Goal: Information Seeking & Learning: Learn about a topic

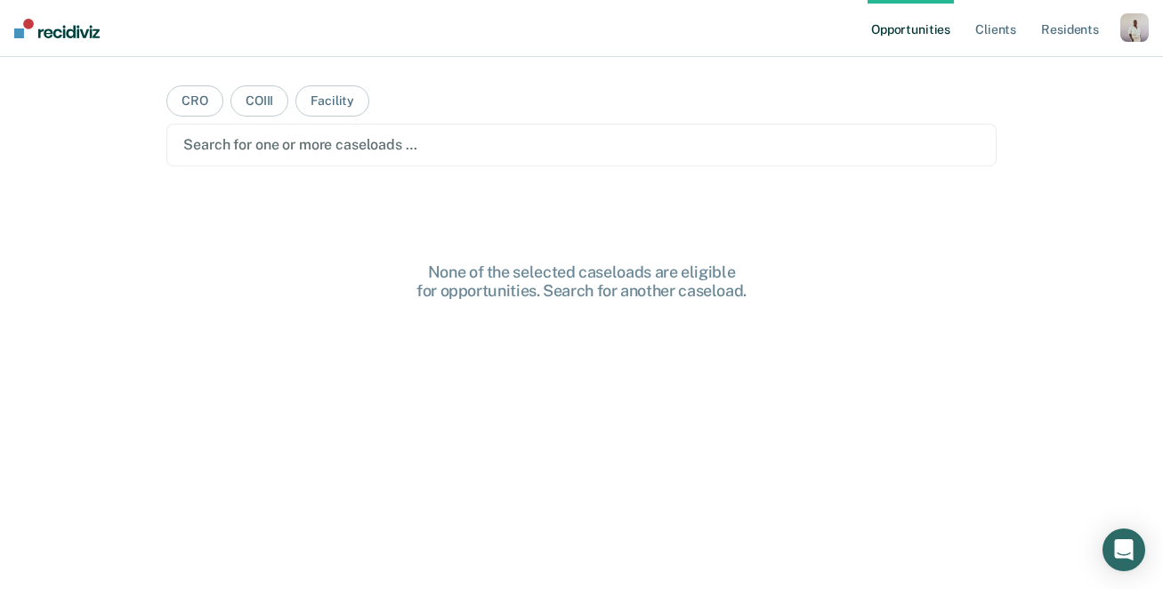
click at [1127, 38] on div "button" at bounding box center [1134, 27] width 28 height 28
click at [1039, 72] on link "Profile" at bounding box center [1062, 72] width 143 height 15
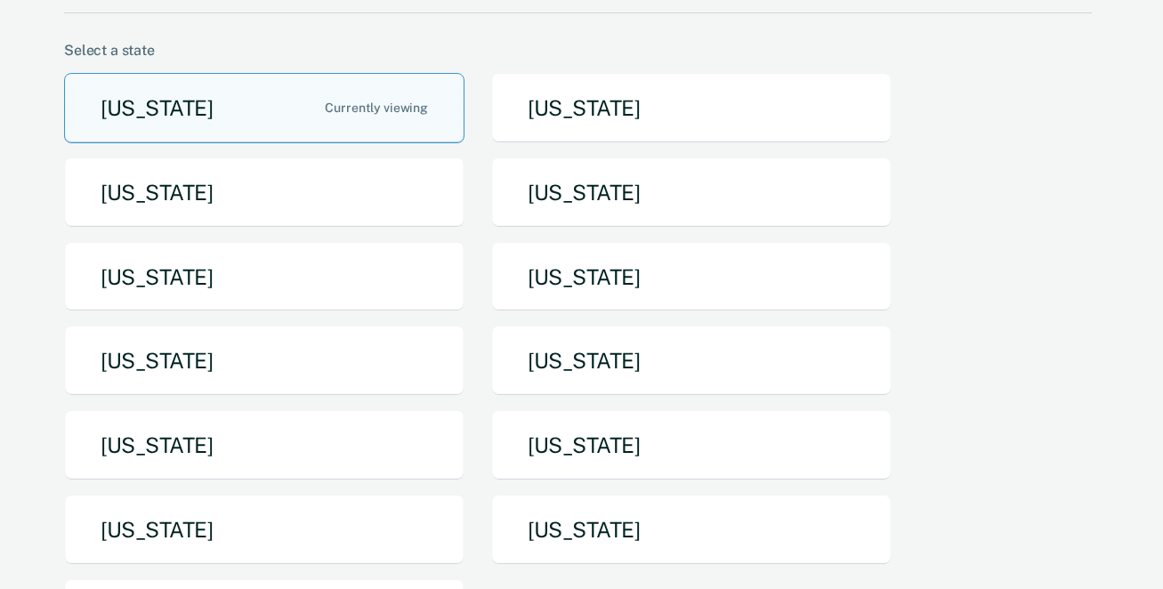
scroll to position [464, 0]
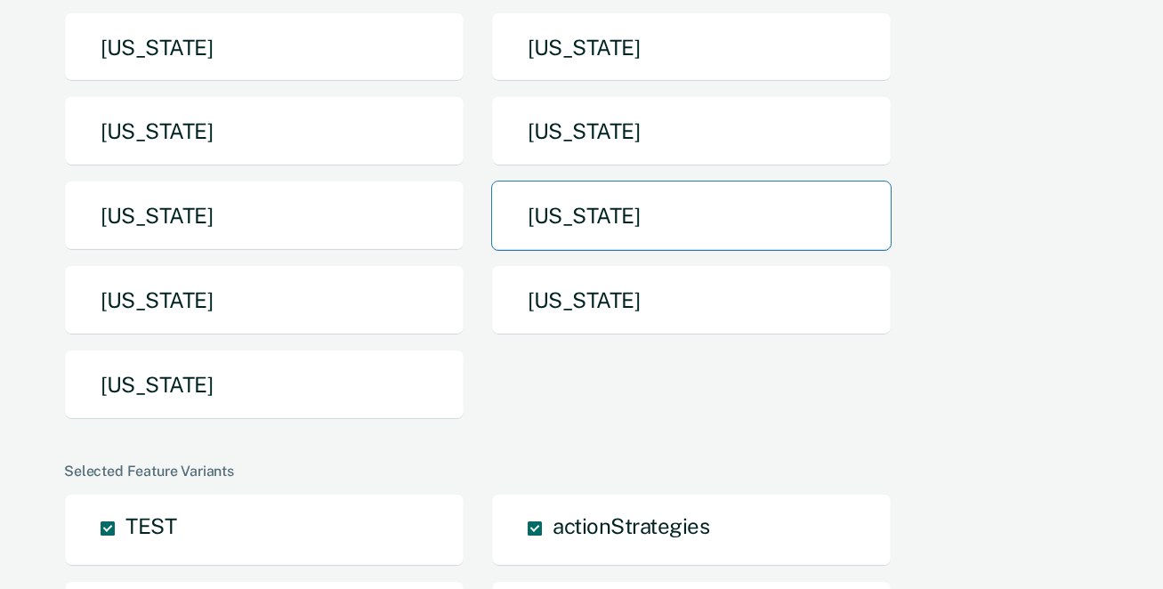
click at [683, 181] on button "Pennsylvania" at bounding box center [691, 216] width 400 height 70
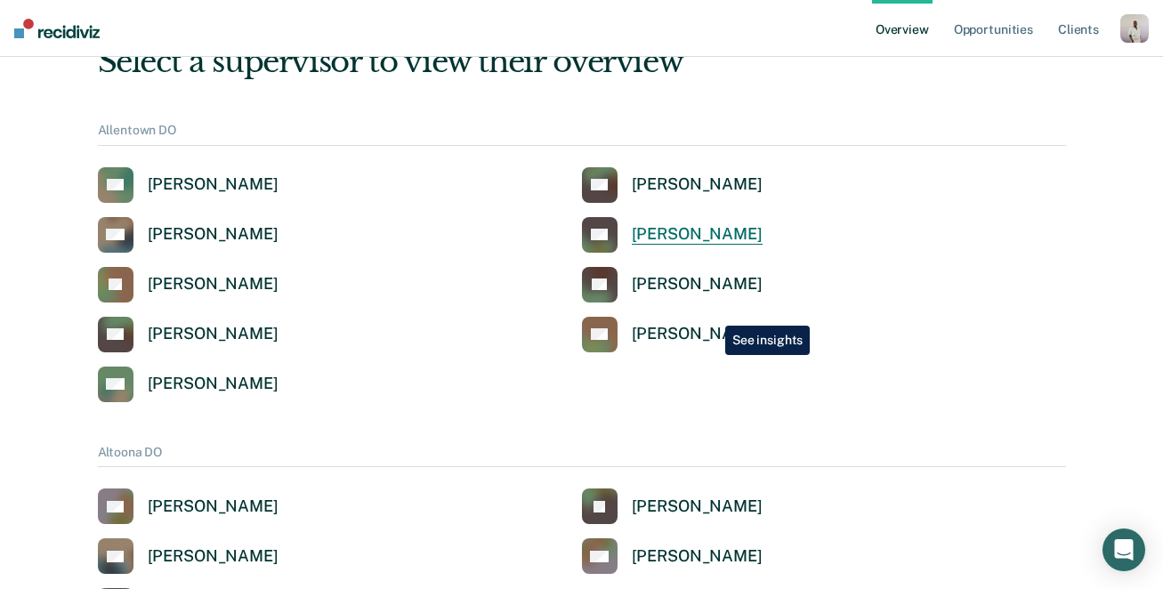
scroll to position [88, 0]
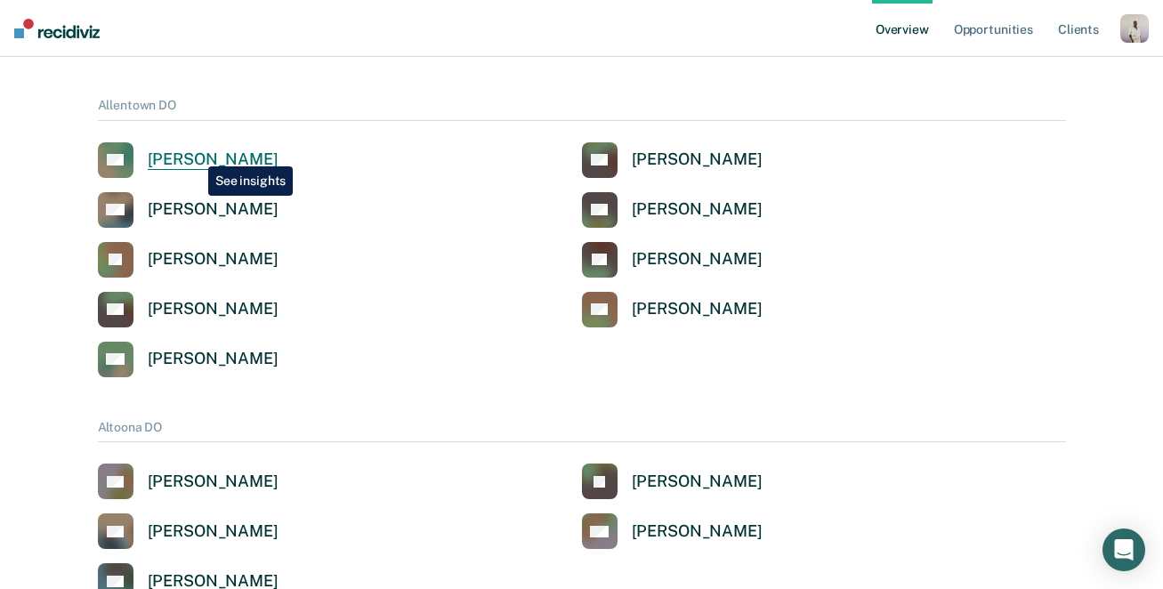
click at [195, 153] on div "Amy Cole" at bounding box center [213, 159] width 131 height 20
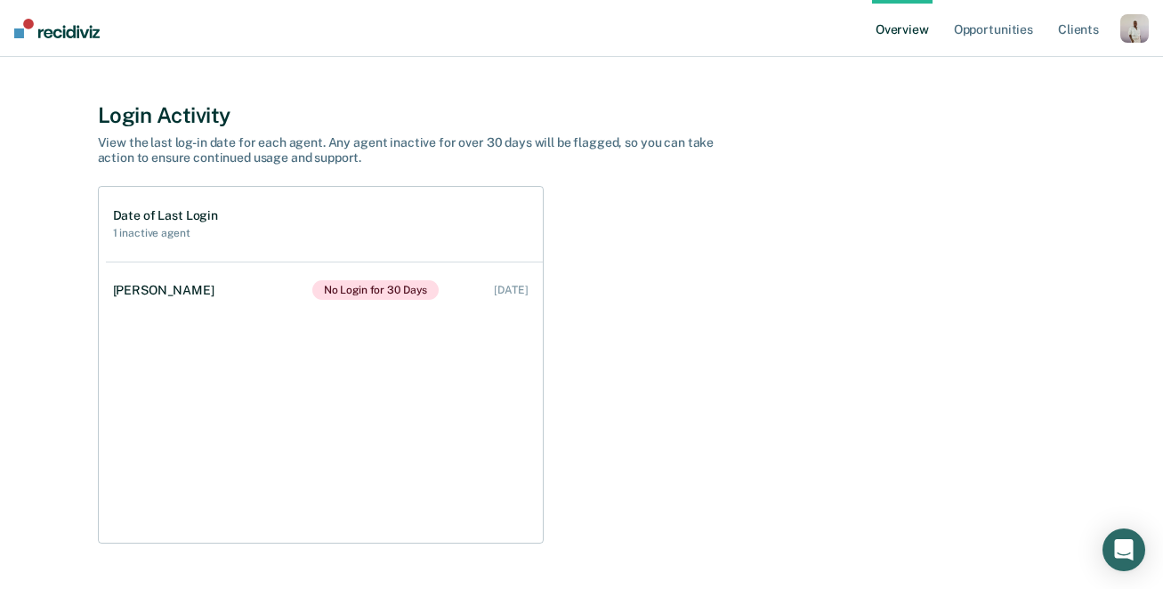
scroll to position [659, 0]
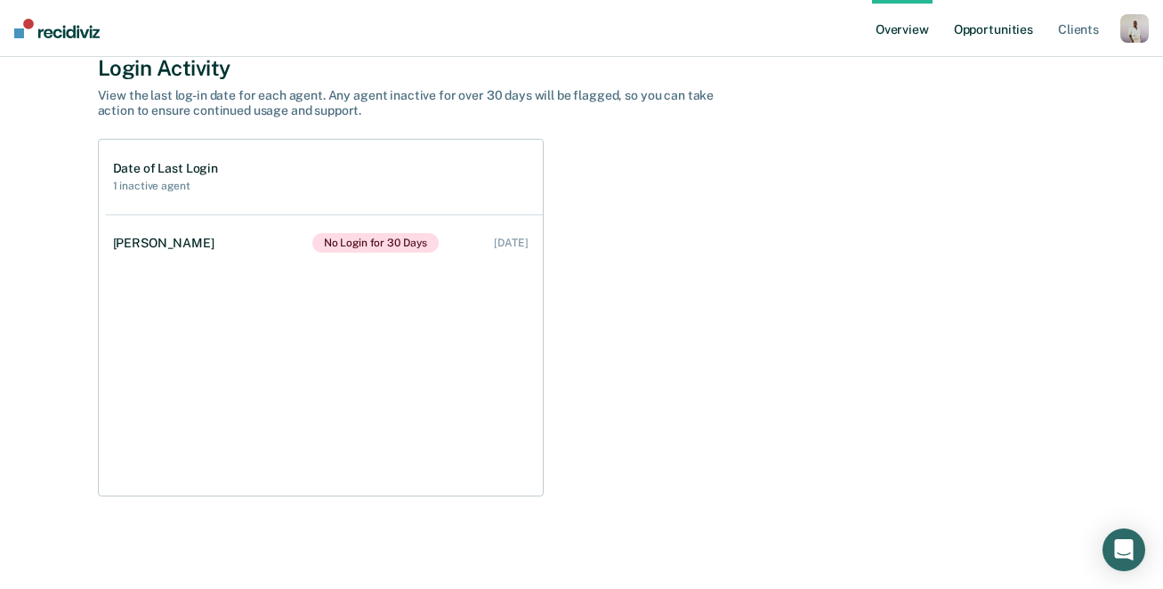
click at [968, 27] on link "Opportunities" at bounding box center [993, 28] width 86 height 57
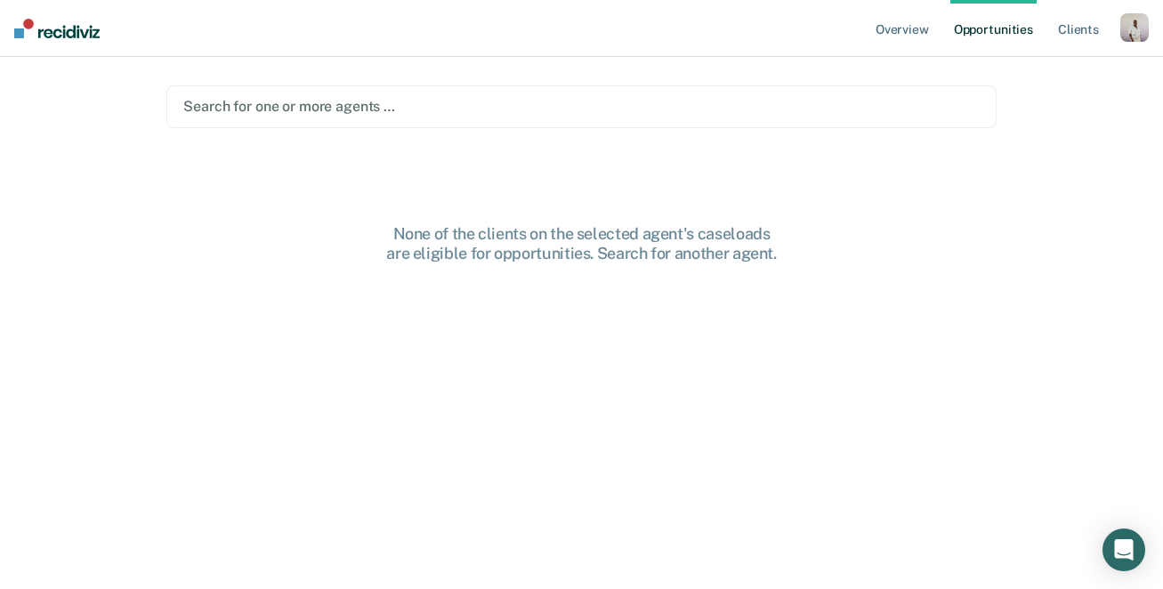
click at [533, 117] on div "Search for one or more agents …" at bounding box center [581, 106] width 799 height 24
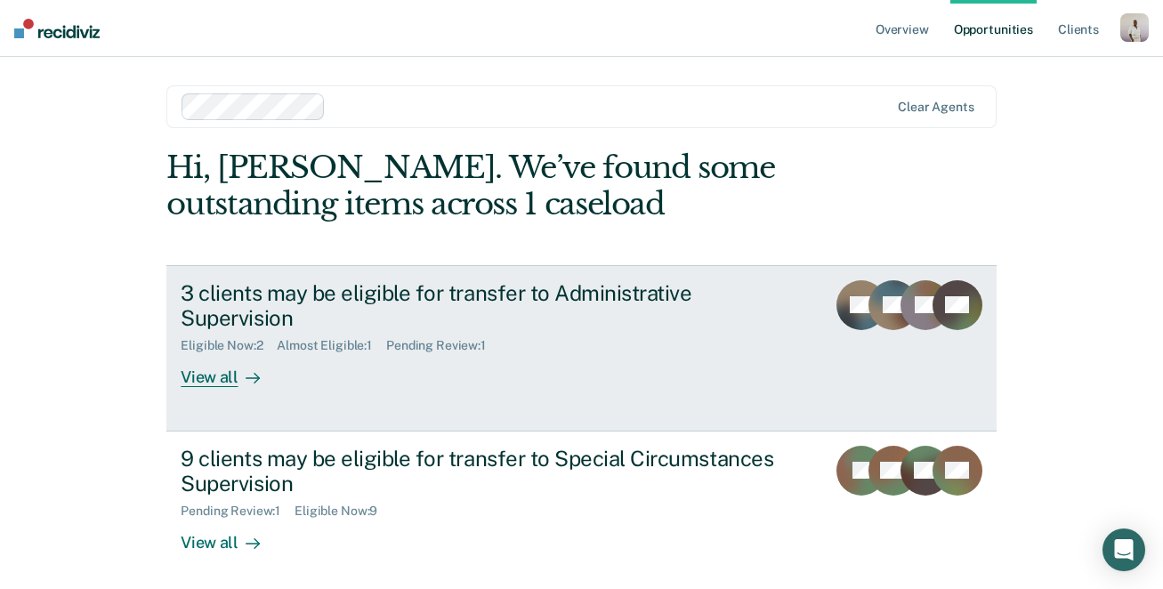
click at [460, 290] on div "3 clients may be eligible for transfer to Administrative Supervision" at bounding box center [493, 306] width 625 height 52
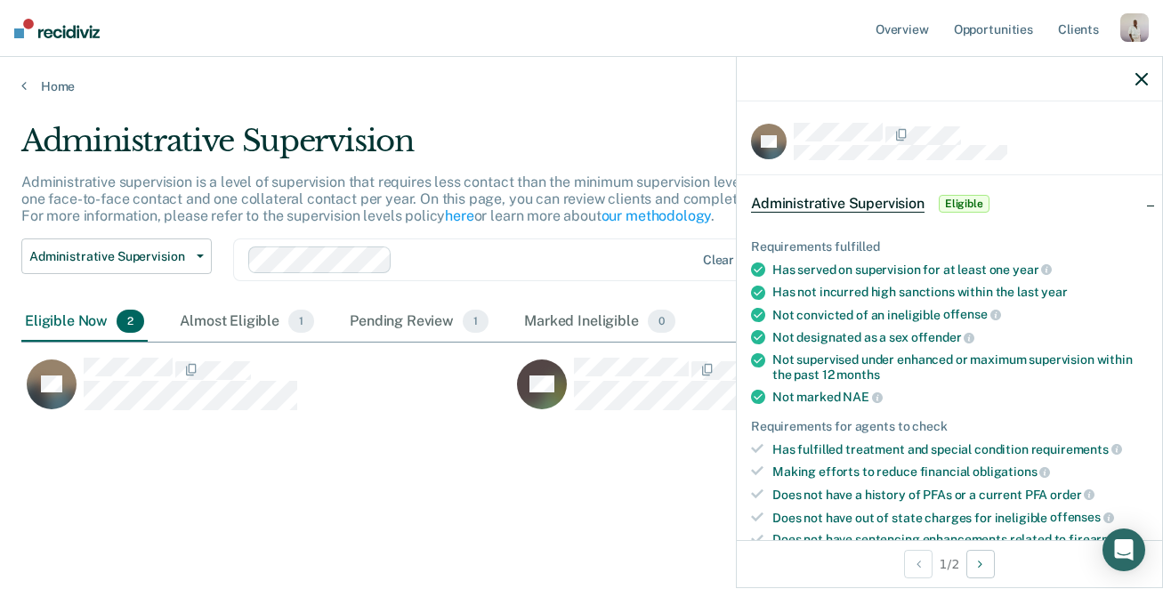
scroll to position [270, 0]
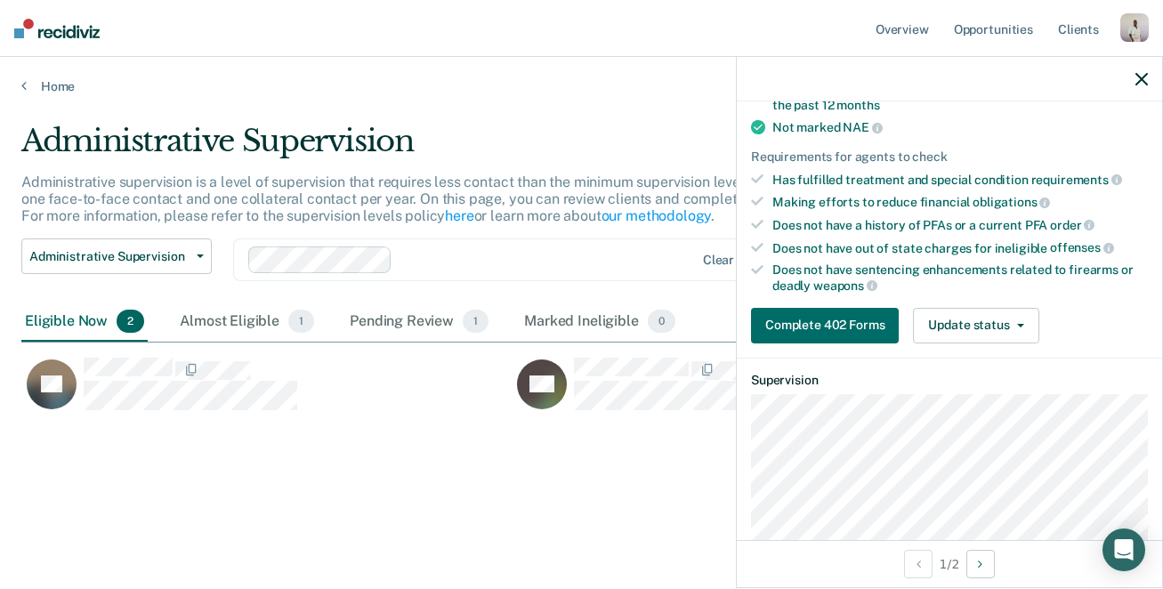
click at [76, 101] on main "Administrative Supervision Administrative supervision is a level of supervision…" at bounding box center [581, 338] width 1163 height 489
click at [55, 85] on link "Home" at bounding box center [581, 86] width 1120 height 16
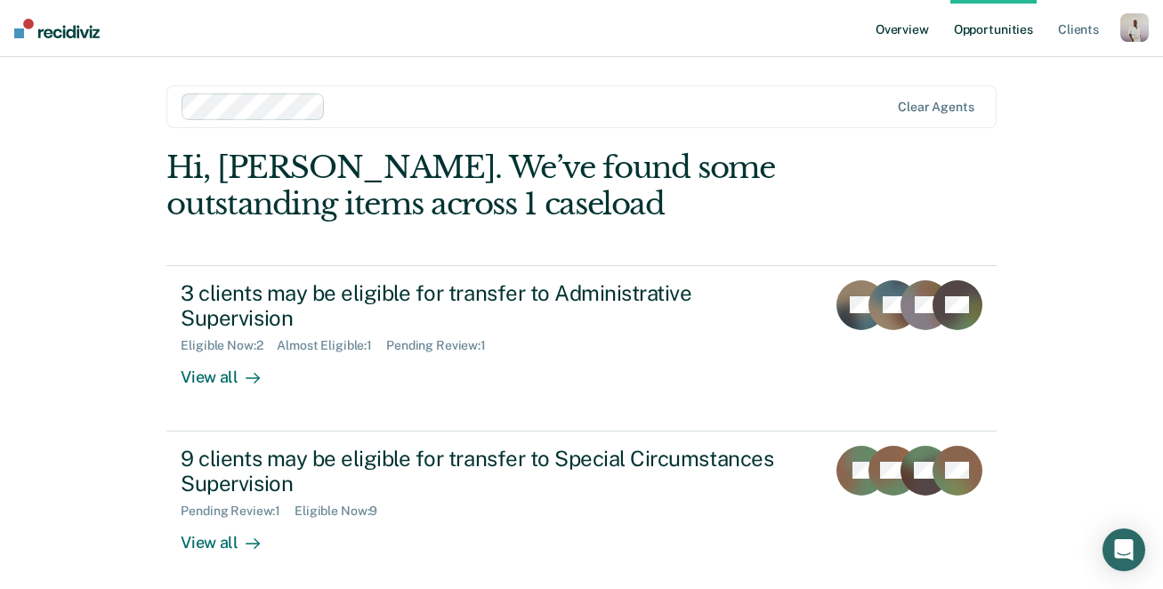
click at [910, 24] on link "Overview" at bounding box center [902, 28] width 61 height 57
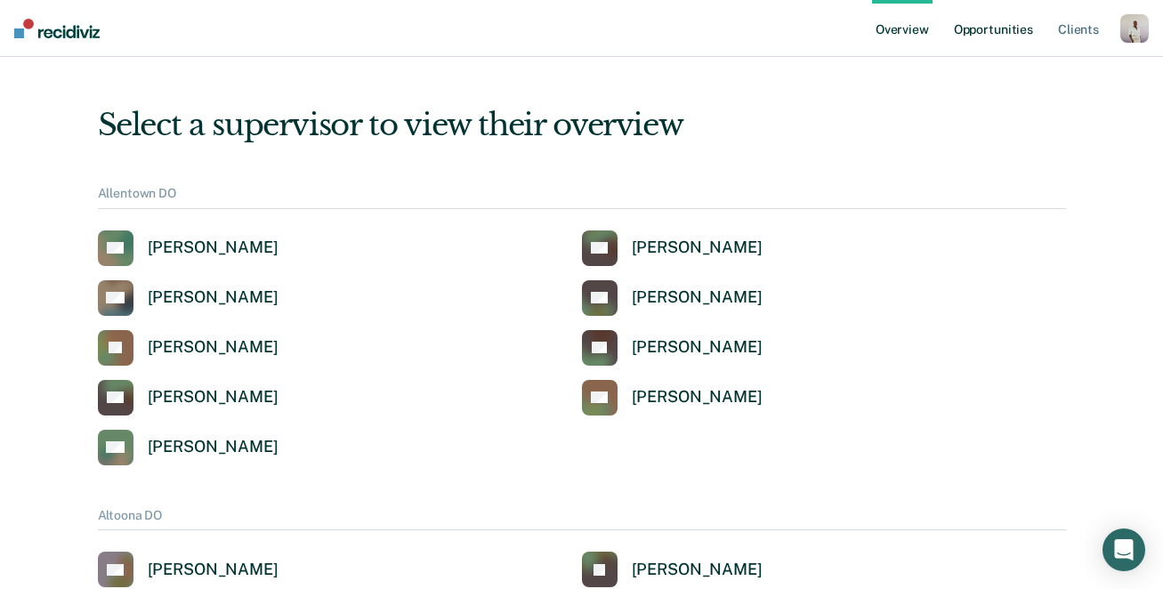
click at [998, 30] on link "Opportunities" at bounding box center [993, 28] width 86 height 57
